Goal: Task Accomplishment & Management: Use online tool/utility

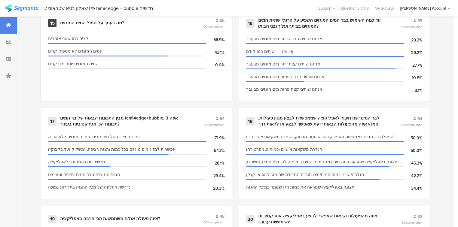
scroll to position [914, 0]
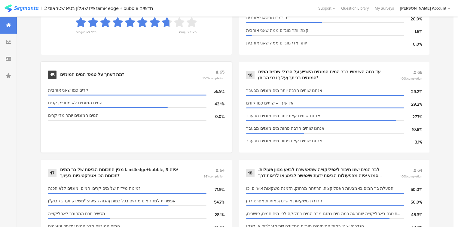
click at [66, 72] on div "מה דעתך על טמפ' המים המוגזים?" at bounding box center [92, 75] width 64 height 6
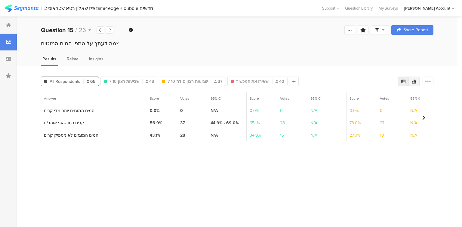
click at [414, 80] on icon at bounding box center [413, 81] width 5 height 5
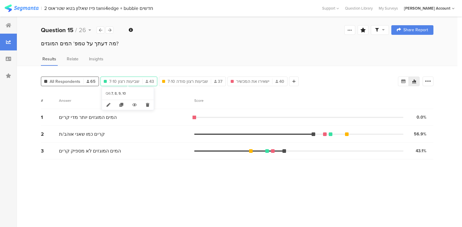
click at [120, 81] on span "שביעות רצון 7-10" at bounding box center [124, 81] width 30 height 6
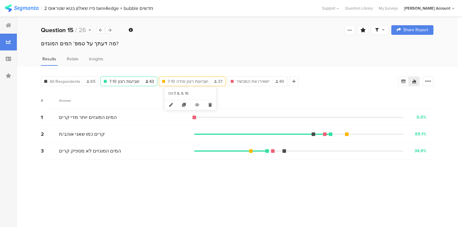
click at [190, 81] on span "שביעות רצון סודה 7-10" at bounding box center [187, 81] width 40 height 6
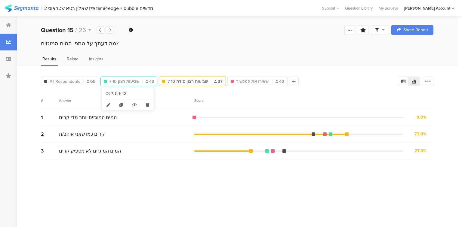
click at [116, 80] on span "שביעות רצון 7-10" at bounding box center [124, 81] width 30 height 6
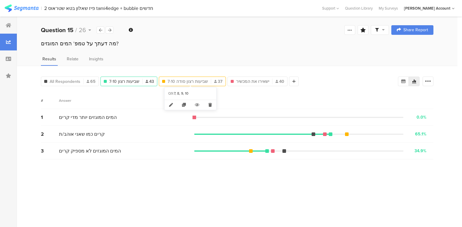
click at [172, 80] on span "שביעות רצון סודה 7-10" at bounding box center [187, 81] width 40 height 6
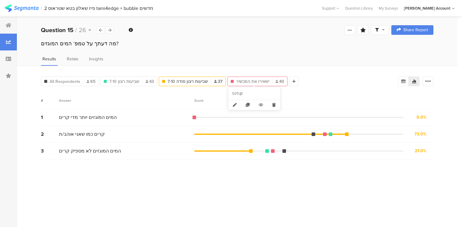
click at [256, 81] on span "ישאירו את המכשיר" at bounding box center [252, 81] width 33 height 6
type input "ישאירו את המכשיר"
